Goal: Task Accomplishment & Management: Complete application form

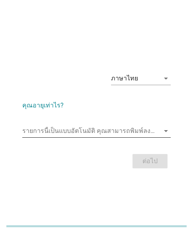
drag, startPoint x: 123, startPoint y: 128, endPoint x: 112, endPoint y: 134, distance: 12.6
click at [122, 128] on input "รายการนี้เป็นแบบอัตโนมัติ คุณสามารถพิมพ์ลงในรายการนี้" at bounding box center [90, 130] width 137 height 13
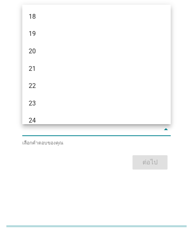
click at [49, 135] on input "รายการนี้เป็นแบบอัตโนมัติ คุณสามารถพิมพ์ลงในรายการนี้" at bounding box center [90, 129] width 137 height 13
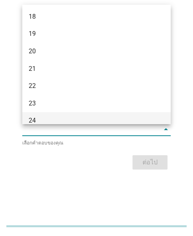
click at [44, 118] on div "24" at bounding box center [91, 121] width 124 height 10
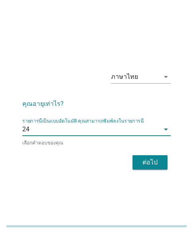
click at [126, 156] on div "ต่อไป" at bounding box center [96, 162] width 148 height 19
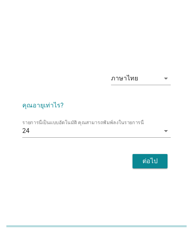
drag, startPoint x: 144, startPoint y: 50, endPoint x: 139, endPoint y: 63, distance: 14.1
click at [143, 53] on div "ภาษาไทย arrow_drop_down คุณอายุเท่าไร? รายการนี้เป็นแบบอัตโนมัติ [PERSON_NAME]พ…" at bounding box center [96, 118] width 193 height 236
click at [145, 160] on div "ต่อไป" at bounding box center [150, 161] width 22 height 10
drag, startPoint x: 149, startPoint y: 158, endPoint x: 179, endPoint y: 166, distance: 31.6
click at [152, 160] on div "ต่อไป" at bounding box center [96, 160] width 148 height 19
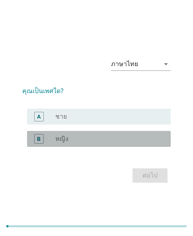
click at [94, 141] on div "radio_button_unchecked หญิง" at bounding box center [106, 139] width 102 height 8
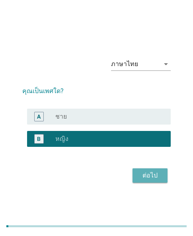
drag, startPoint x: 158, startPoint y: 176, endPoint x: 39, endPoint y: 115, distance: 133.8
click at [157, 176] on div "ต่อไป" at bounding box center [150, 175] width 22 height 10
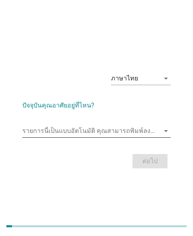
click at [81, 137] on div "รายการนี้เป็นแบบอัตโนมัติ [PERSON_NAME]พิมพ์ลงในรายการนี้ arrow_drop_down" at bounding box center [96, 130] width 148 height 13
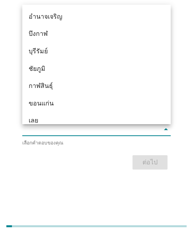
click at [70, 105] on div "ขอนแก่น" at bounding box center [91, 103] width 124 height 10
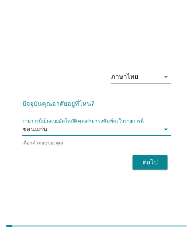
click at [142, 147] on form "ปัจจุบันคุณอาศัยอยู่ที่ไหน? รายการนี้เป็นแบบอัตโนมัติ [PERSON_NAME]พิมพ์ลงในราย…" at bounding box center [96, 131] width 148 height 81
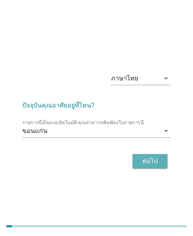
drag, startPoint x: 136, startPoint y: 162, endPoint x: 149, endPoint y: 167, distance: 13.8
click at [136, 163] on button "ต่อไป" at bounding box center [149, 161] width 35 height 14
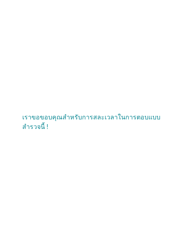
drag, startPoint x: 24, startPoint y: 35, endPoint x: 59, endPoint y: 6, distance: 45.7
click at [25, 33] on div "เราขอขอบคุณสำหรับการสละเวลาในการตอบแบบสำรวจนี้ !" at bounding box center [96, 118] width 193 height 236
click at [131, 50] on div "เราขอขอบคุณสำหรับการสละเวลาในการตอบแบบสำรวจนี้ !" at bounding box center [96, 118] width 193 height 236
